Goal: Task Accomplishment & Management: Manage account settings

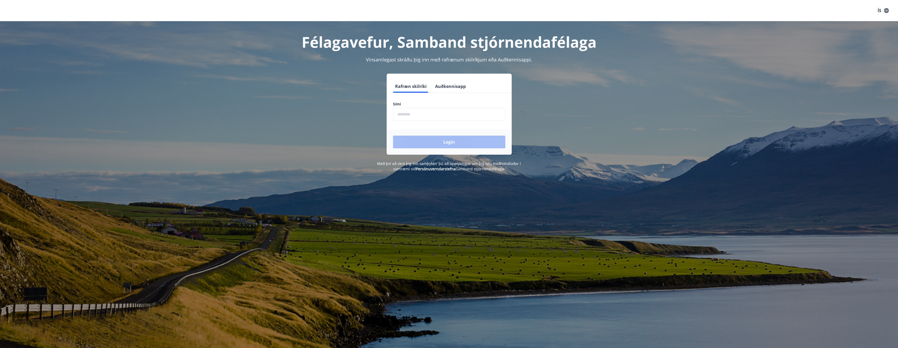
click at [419, 118] on input "phone" at bounding box center [449, 114] width 112 height 13
type input "********"
click at [427, 143] on button "Login" at bounding box center [449, 142] width 112 height 13
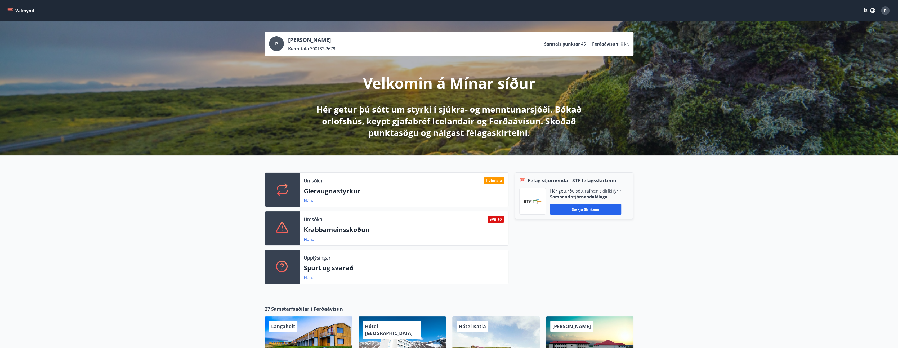
drag, startPoint x: 27, startPoint y: 11, endPoint x: 31, endPoint y: 5, distance: 6.8
click at [31, 7] on button "Valmynd" at bounding box center [21, 11] width 30 height 10
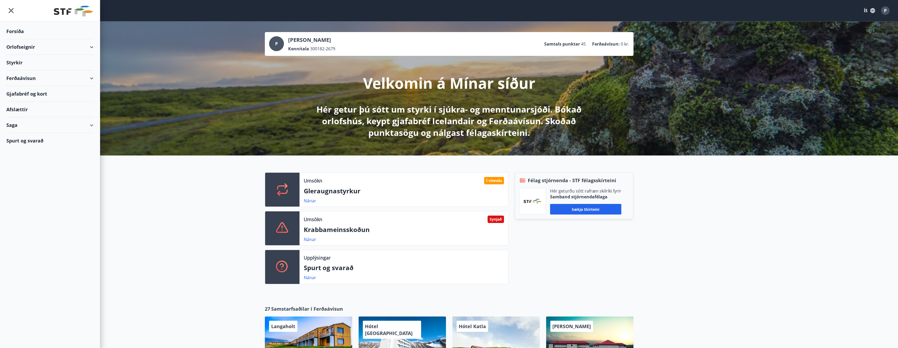
click at [21, 109] on div "Afslættir" at bounding box center [49, 110] width 87 height 16
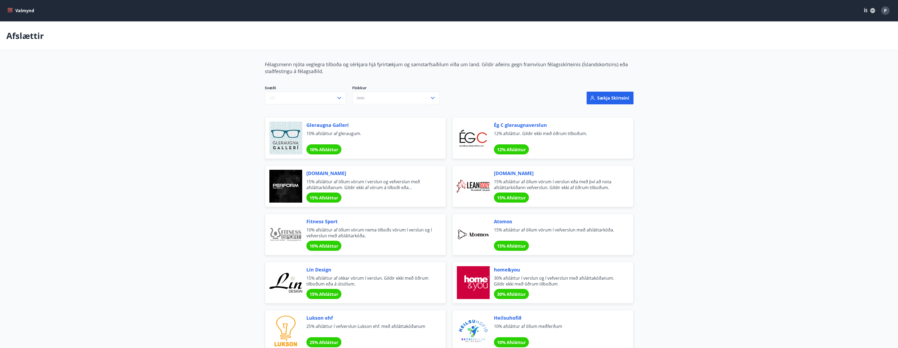
click at [12, 9] on icon "menu" at bounding box center [10, 9] width 5 height 1
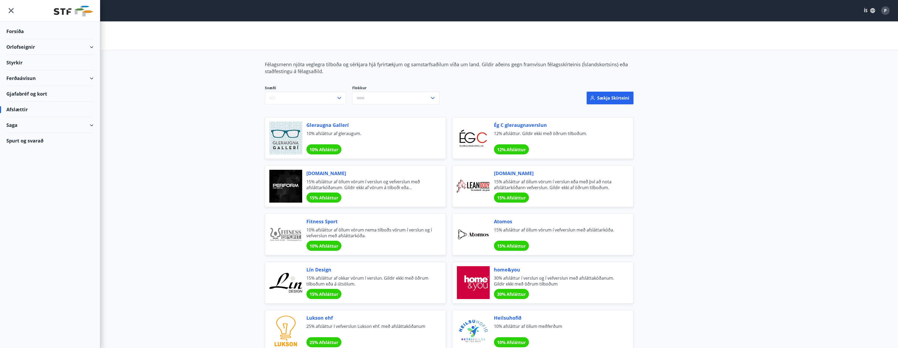
click at [40, 95] on div "Gjafabréf og kort" at bounding box center [49, 94] width 87 height 16
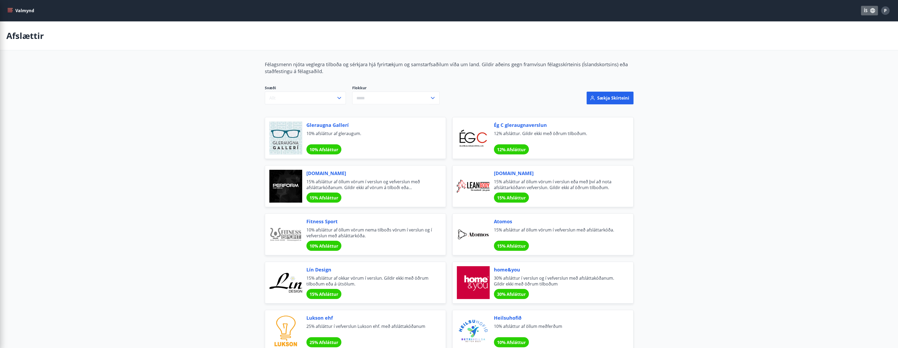
click at [865, 10] on button "ÍS" at bounding box center [869, 11] width 17 height 10
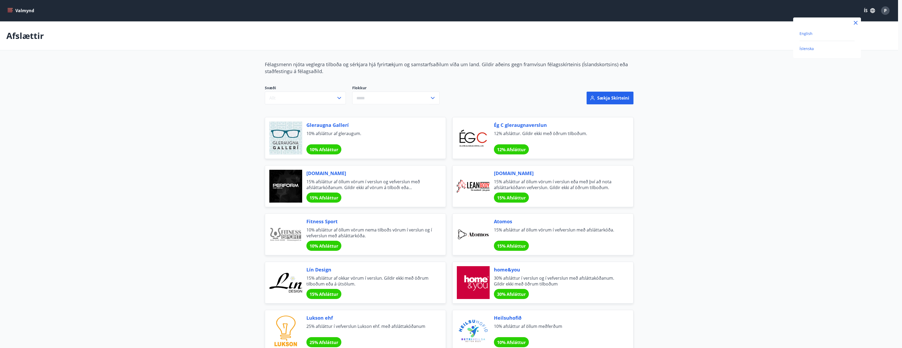
click at [804, 33] on span "English" at bounding box center [805, 33] width 13 height 5
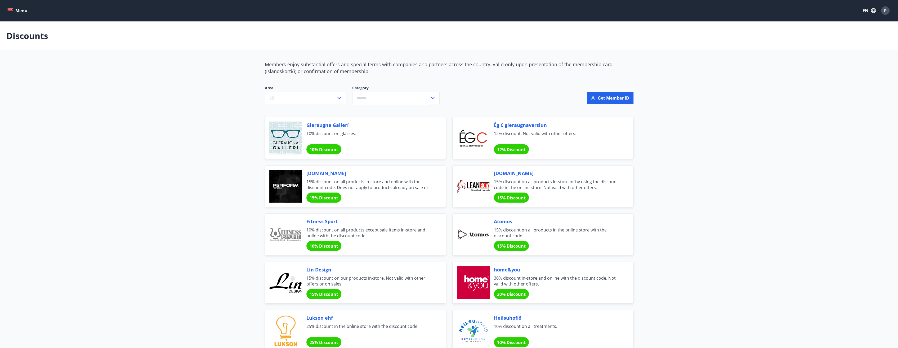
click at [18, 9] on button "Menu" at bounding box center [17, 11] width 23 height 10
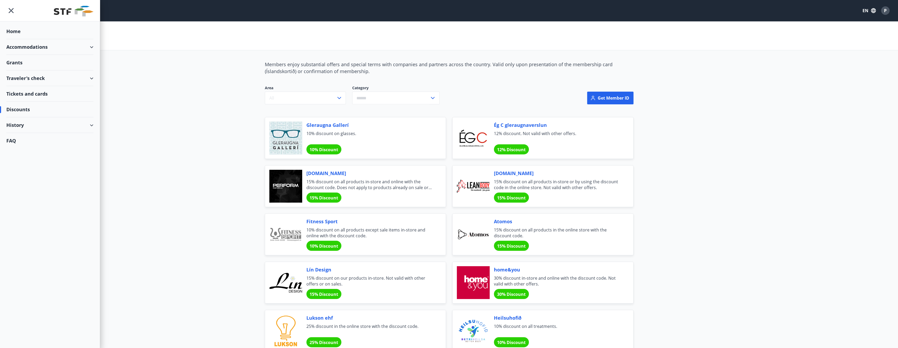
click at [34, 93] on div "Tickets and cards" at bounding box center [49, 94] width 87 height 16
click at [22, 63] on div "Grants" at bounding box center [49, 63] width 87 height 16
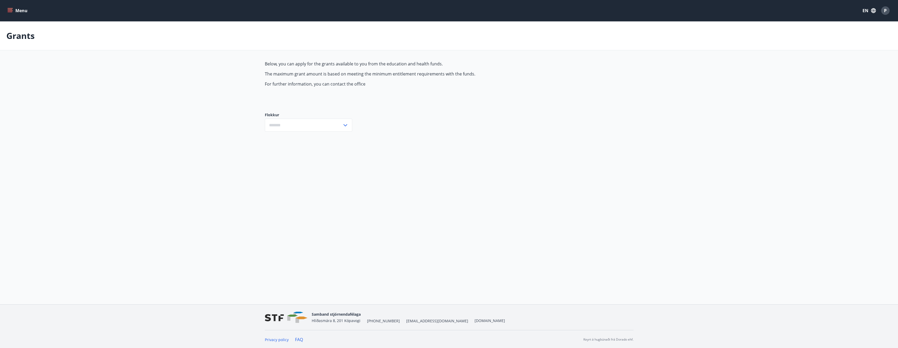
type input "***"
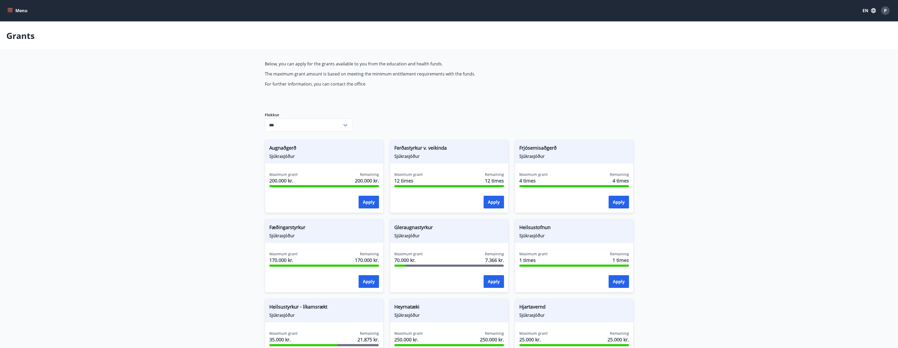
click at [10, 8] on icon "menu" at bounding box center [11, 8] width 6 height 1
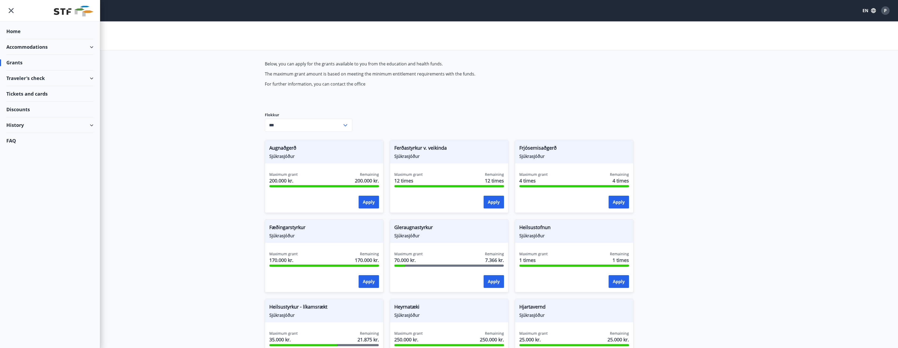
click at [24, 124] on div "History" at bounding box center [49, 125] width 87 height 16
click at [19, 195] on div "Grant history" at bounding box center [50, 194] width 79 height 11
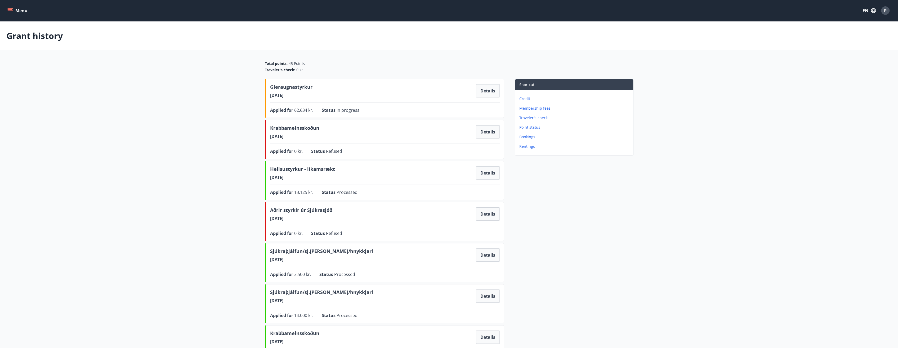
click at [883, 14] on div "P" at bounding box center [885, 10] width 8 height 8
click at [752, 106] on div at bounding box center [451, 174] width 902 height 348
click at [887, 14] on div "P" at bounding box center [885, 10] width 8 height 8
click at [815, 100] on p "Log out" at bounding box center [846, 100] width 74 height 5
